Goal: Check status: Check status

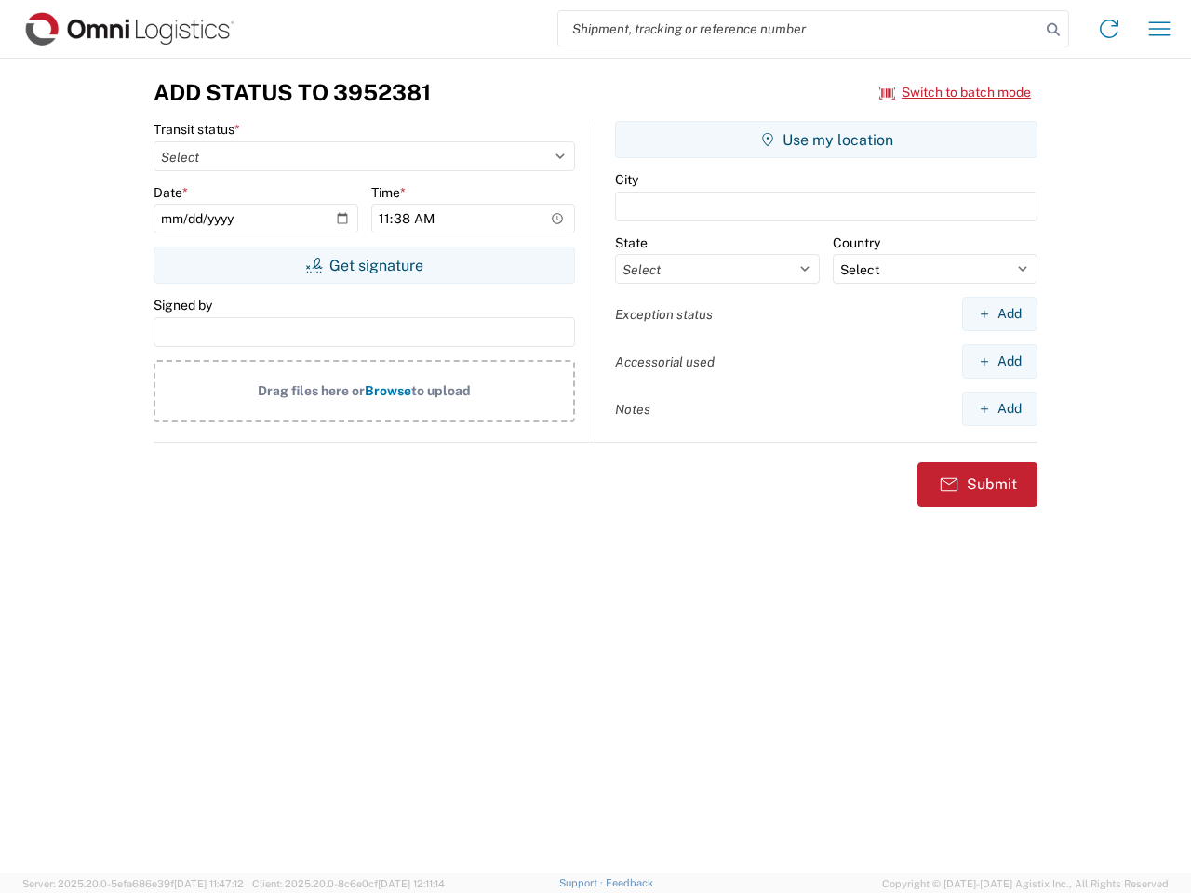
click at [799, 29] on input "search" at bounding box center [799, 28] width 482 height 35
click at [1053, 30] on icon at bounding box center [1053, 30] width 26 height 26
click at [1109, 29] on icon at bounding box center [1109, 29] width 30 height 30
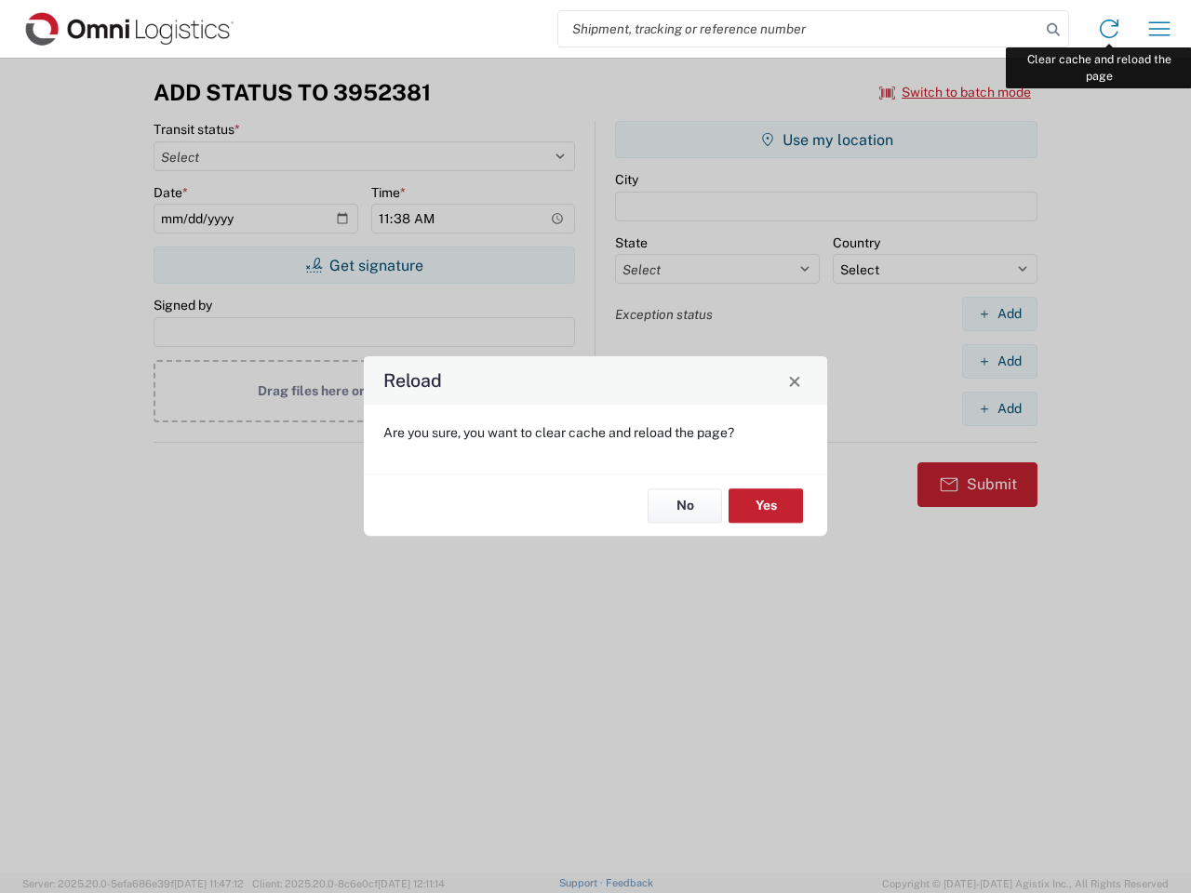
click at [1159, 29] on div "Reload Are you sure, you want to clear cache and reload the page? No Yes" at bounding box center [595, 446] width 1191 height 893
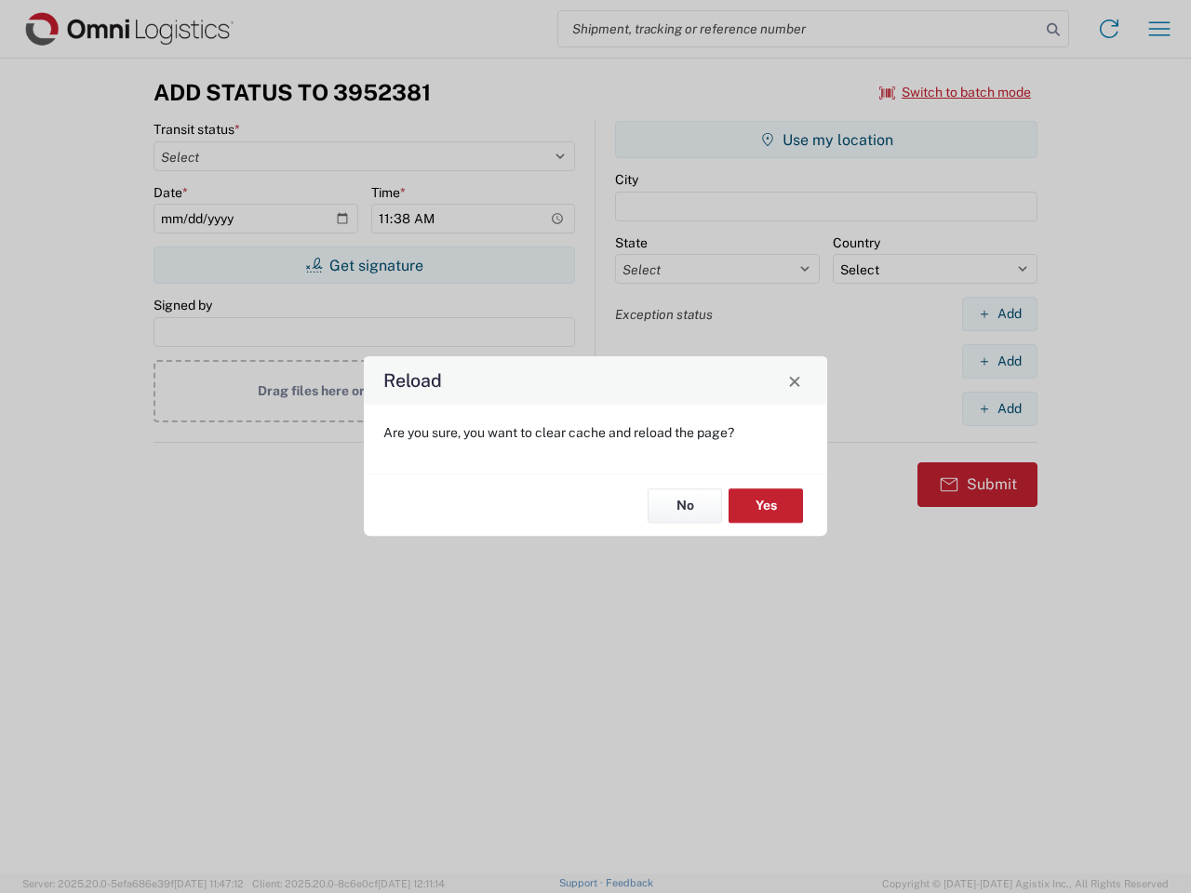
click at [956, 92] on div "Reload Are you sure, you want to clear cache and reload the page? No Yes" at bounding box center [595, 446] width 1191 height 893
click at [364, 265] on div "Reload Are you sure, you want to clear cache and reload the page? No Yes" at bounding box center [595, 446] width 1191 height 893
click at [826, 140] on div "Reload Are you sure, you want to clear cache and reload the page? No Yes" at bounding box center [595, 446] width 1191 height 893
click at [999, 314] on div "Reload Are you sure, you want to clear cache and reload the page? No Yes" at bounding box center [595, 446] width 1191 height 893
click at [999, 361] on div "Reload Are you sure, you want to clear cache and reload the page? No Yes" at bounding box center [595, 446] width 1191 height 893
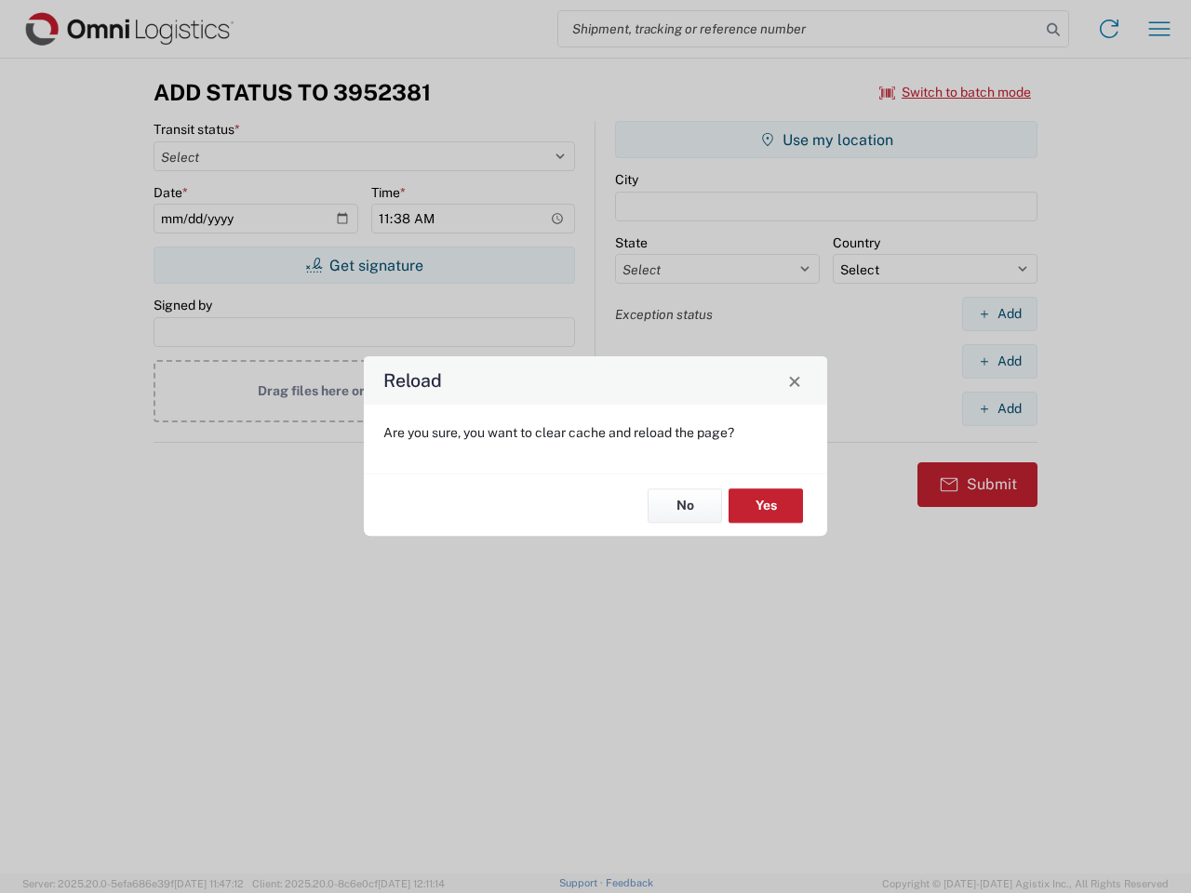
click at [999, 409] on div "Reload Are you sure, you want to clear cache and reload the page? No Yes" at bounding box center [595, 446] width 1191 height 893
